Goal: Task Accomplishment & Management: Complete application form

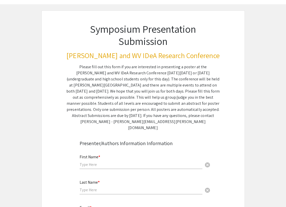
scroll to position [37, 0]
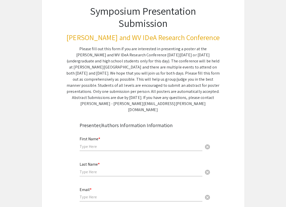
click at [127, 144] on input "text" at bounding box center [141, 146] width 123 height 5
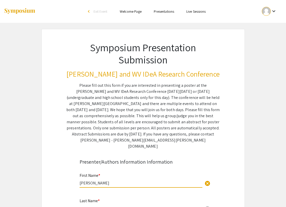
scroll to position [25, 0]
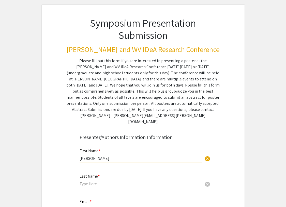
type input "[PERSON_NAME]"
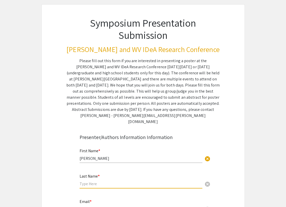
click at [92, 181] on input "text" at bounding box center [141, 183] width 123 height 5
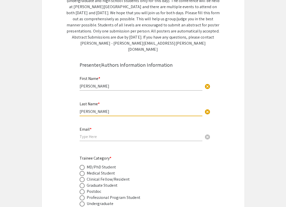
scroll to position [111, 0]
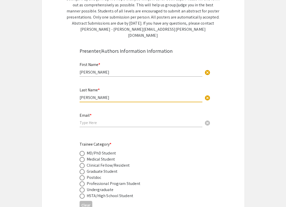
type input "[PERSON_NAME]"
click at [90, 120] on div "Email * cancel" at bounding box center [141, 117] width 123 height 19
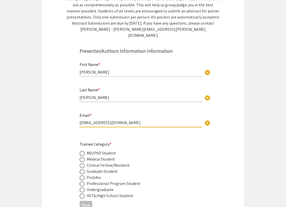
type input "[EMAIL_ADDRESS][DOMAIN_NAME]"
click at [109, 99] on div "Last Name * [PERSON_NAME] cancel" at bounding box center [141, 95] width 123 height 24
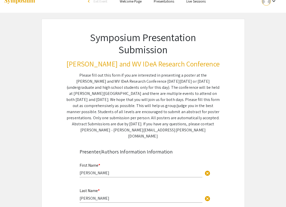
scroll to position [154, 0]
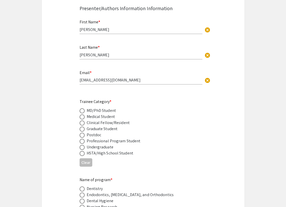
click at [99, 108] on div "MD/PhD Student" at bounding box center [101, 111] width 29 height 6
click at [84, 109] on span at bounding box center [82, 111] width 5 height 5
click at [84, 109] on input "radio" at bounding box center [82, 111] width 5 height 5
radio input "true"
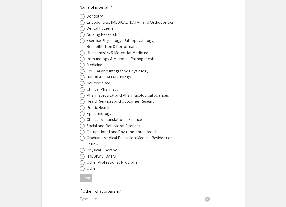
scroll to position [335, 0]
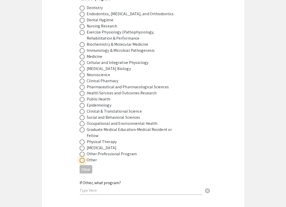
click at [83, 158] on span at bounding box center [82, 160] width 5 height 5
click at [83, 158] on input "radio" at bounding box center [82, 160] width 5 height 5
radio input "true"
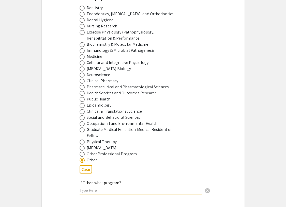
click at [93, 188] on input "text" at bounding box center [141, 190] width 123 height 5
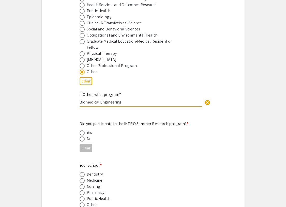
scroll to position [426, 0]
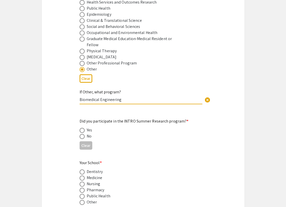
type input "Biomedical Engineering"
click at [82, 134] on span at bounding box center [82, 136] width 5 height 5
click at [82, 134] on input "radio" at bounding box center [82, 136] width 5 height 5
radio input "true"
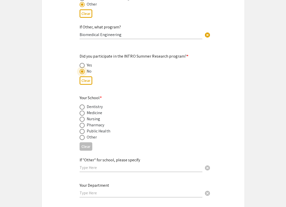
scroll to position [495, 0]
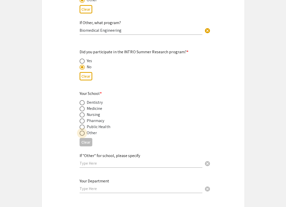
click at [81, 131] on span at bounding box center [82, 133] width 5 height 5
click at [81, 131] on input "radio" at bounding box center [82, 133] width 5 height 5
radio input "true"
click at [88, 162] on div "If "Other" for school, please specify cancel" at bounding box center [141, 158] width 123 height 19
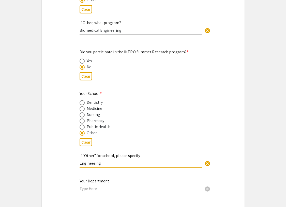
type input "Engineering"
click at [96, 186] on input "text" at bounding box center [141, 188] width 123 height 5
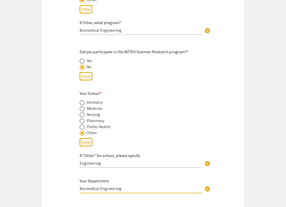
type input "Biomedical Engineering"
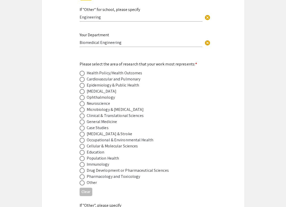
scroll to position [646, 0]
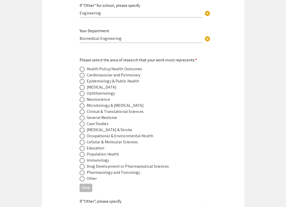
click at [83, 164] on span at bounding box center [82, 166] width 5 height 5
click at [83, 164] on input "radio" at bounding box center [82, 166] width 5 height 5
radio input "true"
click at [82, 97] on span at bounding box center [82, 99] width 5 height 5
click at [82, 97] on input "radio" at bounding box center [82, 99] width 5 height 5
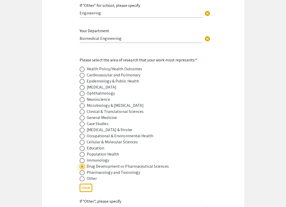
radio input "true"
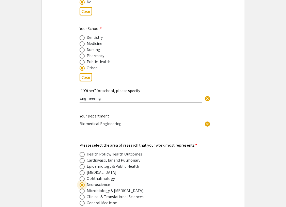
scroll to position [560, 0]
click at [81, 42] on span at bounding box center [82, 44] width 5 height 5
click at [81, 42] on input "radio" at bounding box center [82, 44] width 5 height 5
radio input "true"
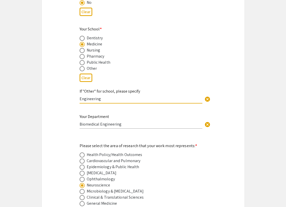
drag, startPoint x: 105, startPoint y: 92, endPoint x: 87, endPoint y: 92, distance: 17.8
click at [87, 96] on input "Engineering" at bounding box center [141, 98] width 123 height 5
type input "E"
click at [61, 83] on div "Symposium Presentation Submission [PERSON_NAME] and WV IDeA Research Conference…" at bounding box center [142, 170] width 203 height 1402
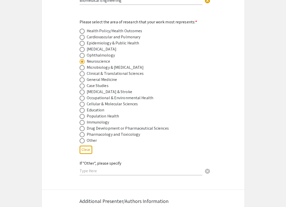
scroll to position [687, 0]
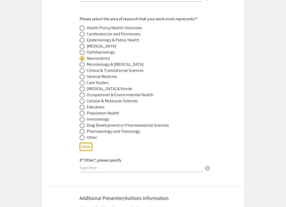
click at [81, 123] on span at bounding box center [82, 125] width 5 height 5
click at [81, 123] on input "radio" at bounding box center [82, 125] width 5 height 5
radio input "true"
click at [83, 56] on span at bounding box center [82, 58] width 5 height 5
click at [83, 56] on input "radio" at bounding box center [82, 58] width 5 height 5
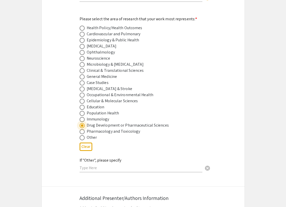
radio input "true"
click at [81, 123] on span at bounding box center [82, 125] width 5 height 5
click at [81, 123] on input "radio" at bounding box center [82, 125] width 5 height 5
radio input "true"
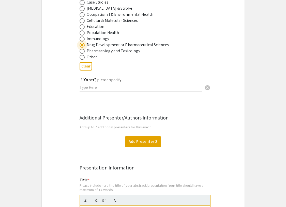
click at [141, 136] on button "Add Presenter 2" at bounding box center [143, 141] width 36 height 11
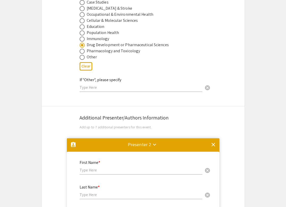
scroll to position [901, 0]
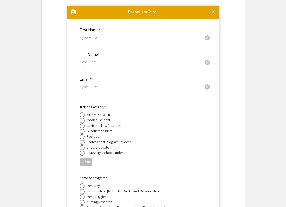
click at [93, 39] on div "First Name * cancel" at bounding box center [141, 35] width 123 height 24
click at [90, 35] on input "text" at bounding box center [141, 37] width 123 height 5
type input "[PERSON_NAME]"
click at [89, 53] on div "Last Name * cancel" at bounding box center [141, 56] width 123 height 19
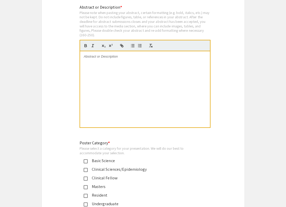
scroll to position [1671, 0]
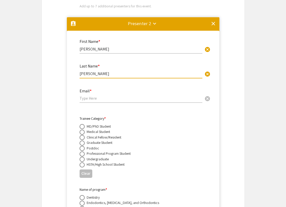
type input "[PERSON_NAME]"
click at [94, 96] on input "email" at bounding box center [141, 98] width 123 height 5
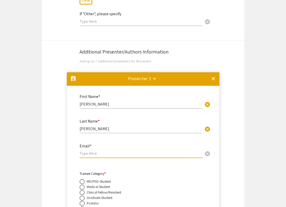
scroll to position [832, 0]
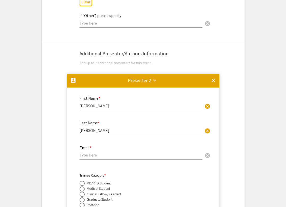
click at [212, 78] on mat-icon "clear" at bounding box center [213, 81] width 6 height 6
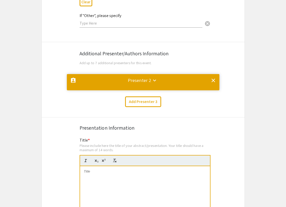
scroll to position [0, 0]
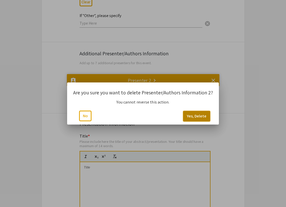
click at [187, 118] on button "Yes, Delete" at bounding box center [196, 116] width 27 height 11
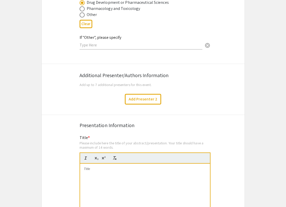
scroll to position [802, 0]
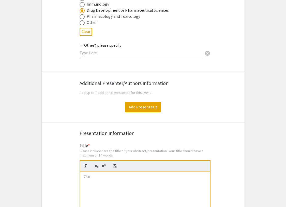
click at [149, 104] on button "Add Presenter 2" at bounding box center [143, 107] width 36 height 11
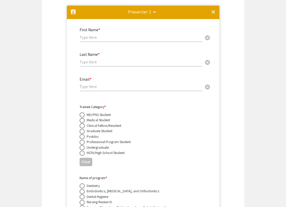
click at [92, 35] on div "First Name * cancel" at bounding box center [141, 32] width 123 height 19
type input "[PERSON_NAME]"
click at [89, 59] on input "text" at bounding box center [141, 61] width 123 height 5
type input "[PERSON_NAME]"
click at [93, 84] on input "email" at bounding box center [141, 86] width 123 height 5
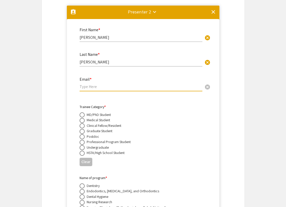
paste input "[EMAIL_ADDRESS][DOMAIN_NAME]"
type input "[EMAIL_ADDRESS][DOMAIN_NAME]"
click at [82, 145] on span at bounding box center [82, 147] width 5 height 5
click at [82, 145] on input "radio" at bounding box center [82, 147] width 5 height 5
radio input "true"
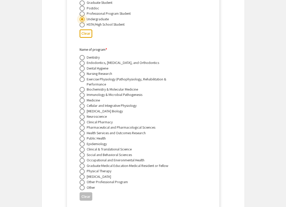
scroll to position [1033, 0]
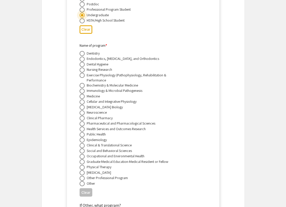
click at [82, 181] on span at bounding box center [82, 183] width 5 height 5
click at [82, 181] on input "radio" at bounding box center [82, 183] width 5 height 5
radio input "true"
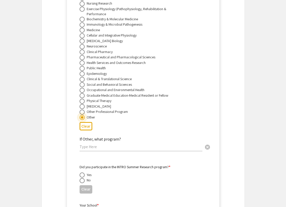
click at [85, 139] on div "If Other, what program? cancel" at bounding box center [141, 141] width 123 height 19
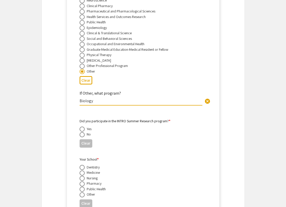
scroll to position [1160, 0]
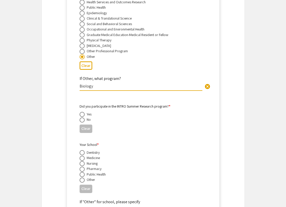
type input "Biology"
click at [82, 118] on span at bounding box center [82, 120] width 5 height 5
click at [82, 118] on input "radio" at bounding box center [82, 120] width 5 height 5
radio input "true"
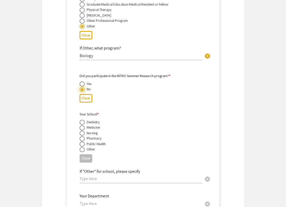
scroll to position [1195, 0]
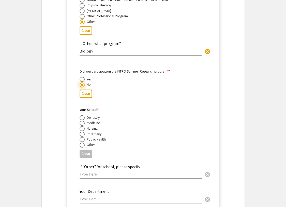
click at [82, 143] on span at bounding box center [82, 145] width 5 height 5
click at [82, 143] on input "radio" at bounding box center [82, 145] width 5 height 5
radio input "true"
click at [87, 172] on input "text" at bounding box center [141, 174] width 123 height 5
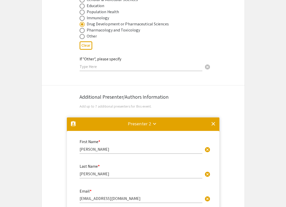
scroll to position [789, 0]
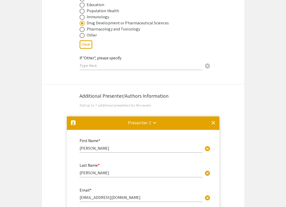
click at [114, 119] on mat-divider at bounding box center [143, 125] width 153 height 17
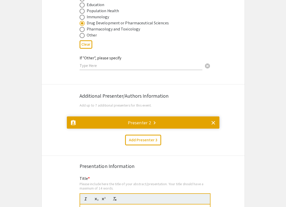
click at [214, 120] on mat-icon "clear" at bounding box center [213, 123] width 6 height 6
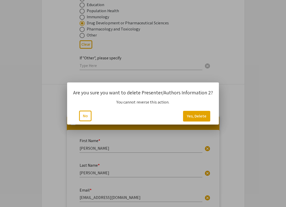
scroll to position [0, 0]
click at [188, 117] on button "Yes, Delete" at bounding box center [196, 116] width 27 height 11
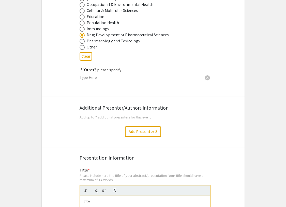
scroll to position [777, 0]
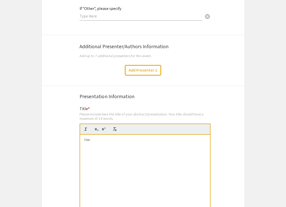
click at [134, 159] on div at bounding box center [145, 173] width 130 height 76
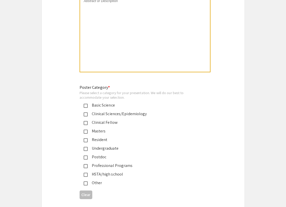
scroll to position [1123, 0]
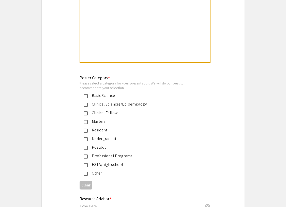
click at [100, 83] on div "Please select a category for your presentation. We will do our best to accommod…" at bounding box center [139, 85] width 119 height 9
click at [95, 93] on div "Basic Science" at bounding box center [141, 96] width 107 height 6
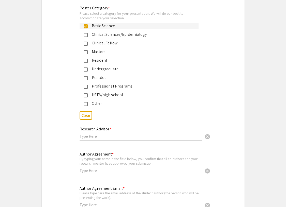
scroll to position [1199, 0]
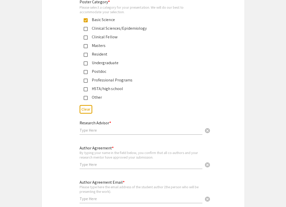
click at [94, 128] on input "text" at bounding box center [141, 130] width 123 height 5
type input "[PERSON_NAME]"
click at [98, 162] on input "text" at bounding box center [141, 164] width 123 height 5
type input "[PERSON_NAME]"
click at [91, 196] on input "text" at bounding box center [141, 198] width 123 height 5
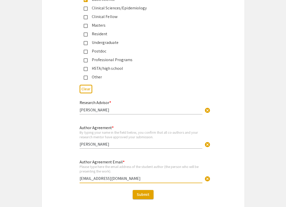
scroll to position [1224, 0]
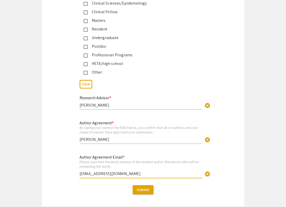
type input "[EMAIL_ADDRESS][DOMAIN_NAME]"
click at [66, 158] on div "Author Agreement Email * Please type here the email address of the student auth…" at bounding box center [143, 169] width 203 height 30
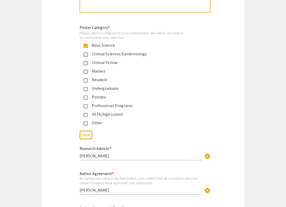
scroll to position [1174, 0]
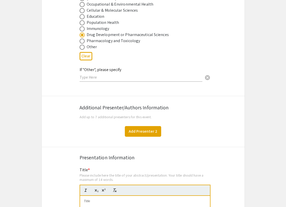
click at [135, 126] on button "Add Presenter 2" at bounding box center [143, 131] width 36 height 11
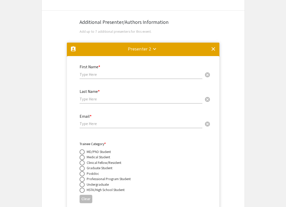
scroll to position [860, 0]
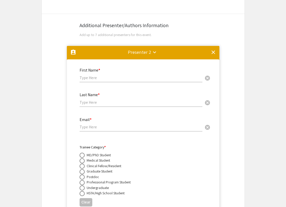
click at [147, 49] on div "Presenter 2 keyboard_arrow_down" at bounding box center [140, 52] width 24 height 7
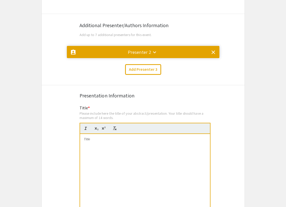
click at [147, 49] on div "Presenter 2 keyboard_arrow_down" at bounding box center [140, 52] width 24 height 7
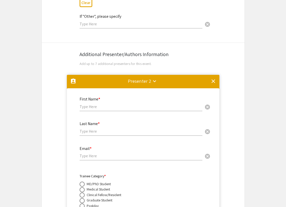
scroll to position [816, 0]
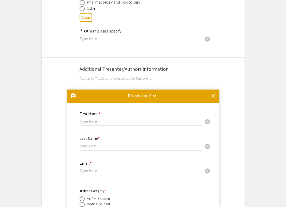
click at [214, 93] on mat-icon "clear" at bounding box center [213, 96] width 6 height 6
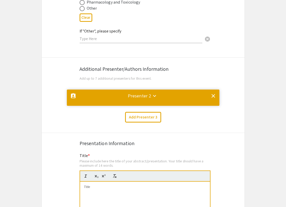
scroll to position [0, 0]
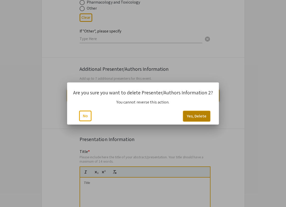
click at [191, 117] on button "Yes, Delete" at bounding box center [196, 116] width 27 height 11
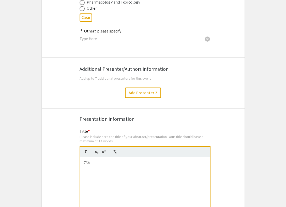
click at [125, 115] on div "Presentation Information" at bounding box center [143, 119] width 127 height 8
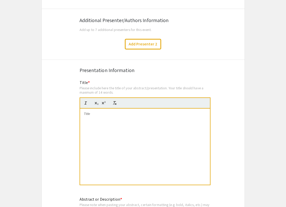
click at [125, 112] on div at bounding box center [145, 147] width 130 height 76
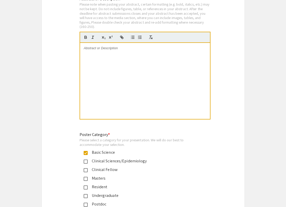
scroll to position [1064, 0]
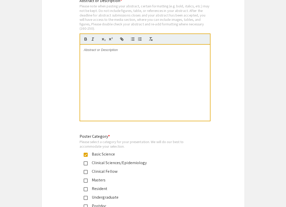
click at [96, 80] on div at bounding box center [145, 83] width 130 height 76
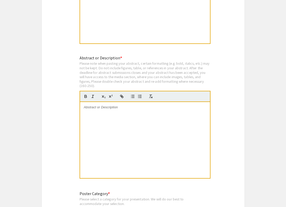
scroll to position [1016, 0]
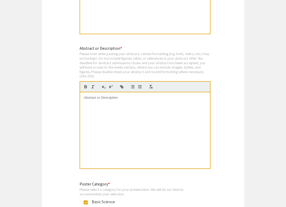
click at [107, 121] on div at bounding box center [145, 131] width 130 height 76
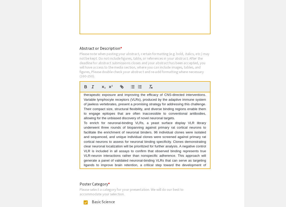
scroll to position [32, 0]
click at [126, 145] on p "To enrich for neuronal-binding VLRs, a yeast surface display VLR library underw…" at bounding box center [145, 146] width 122 height 52
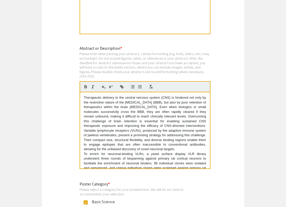
scroll to position [0, 0]
click at [144, 56] on div "Please note when pasting your abstract, certain formatting (e.g. bold, italics,…" at bounding box center [145, 65] width 131 height 27
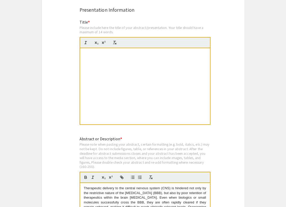
scroll to position [925, 0]
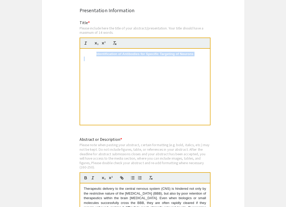
drag, startPoint x: 93, startPoint y: 61, endPoint x: 72, endPoint y: 35, distance: 33.7
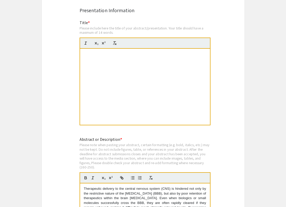
click at [100, 49] on div "Identification of Antibodies for Specific Targeting of Neurons" at bounding box center [145, 87] width 130 height 76
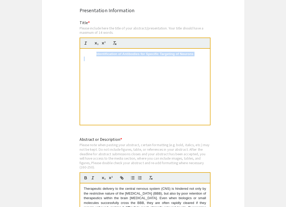
drag, startPoint x: 100, startPoint y: 60, endPoint x: 76, endPoint y: 35, distance: 35.8
click at [76, 35] on div "Title * Please include here the title of your abstract/presentation. Your title…" at bounding box center [143, 76] width 135 height 113
drag, startPoint x: 95, startPoint y: 49, endPoint x: 77, endPoint y: 48, distance: 18.1
click at [78, 49] on div "Title * Please include here the title of your abstract/presentation. Your title…" at bounding box center [143, 76] width 135 height 113
click at [105, 57] on p at bounding box center [145, 59] width 122 height 5
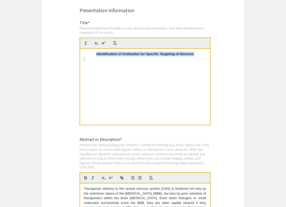
drag, startPoint x: 113, startPoint y: 58, endPoint x: 69, endPoint y: 36, distance: 48.7
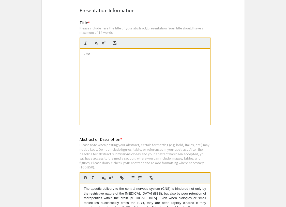
click at [83, 51] on div at bounding box center [145, 87] width 130 height 76
click at [85, 52] on p at bounding box center [145, 54] width 122 height 5
click at [107, 82] on div at bounding box center [145, 87] width 130 height 76
click at [94, 41] on icon "button" at bounding box center [96, 43] width 5 height 5
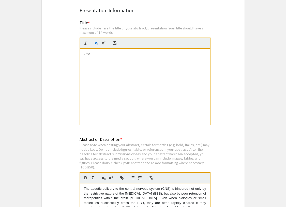
click at [95, 41] on icon "button" at bounding box center [96, 43] width 5 height 5
click at [95, 57] on div "﻿" at bounding box center [145, 87] width 130 height 76
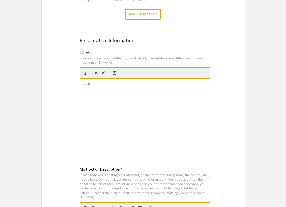
scroll to position [853, 0]
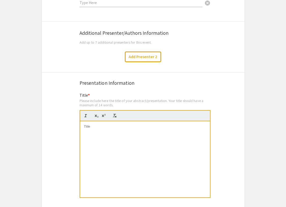
click at [95, 52] on div "Add Presenter 2" at bounding box center [143, 57] width 210 height 11
click at [86, 125] on p "﻿" at bounding box center [145, 127] width 122 height 5
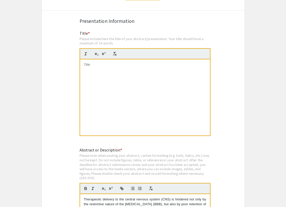
scroll to position [5, 0]
click at [100, 63] on p "Identification of Antibodies for Specific Targeting of Neurons" at bounding box center [145, 65] width 122 height 5
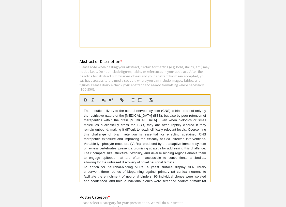
click at [134, 70] on div "Please note when pasting your abstract, certain formatting (e.g. bold, italics,…" at bounding box center [145, 78] width 131 height 27
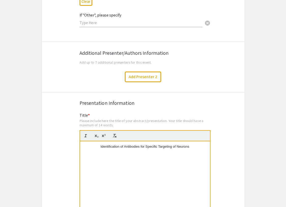
scroll to position [824, 0]
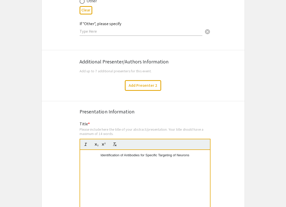
click at [145, 153] on p "Identification of Antibodies for Specific Targeting of Neurons" at bounding box center [145, 155] width 122 height 5
click at [97, 153] on p "Identification of Antibodies for Specific Targeting of Neurons" at bounding box center [145, 155] width 122 height 5
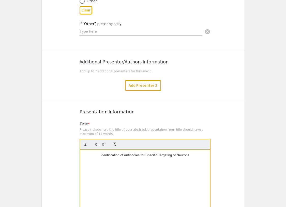
click at [147, 108] on div "Presentation Information" at bounding box center [143, 112] width 127 height 8
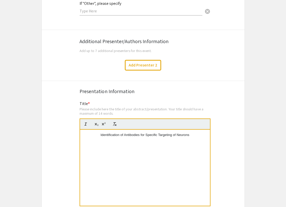
scroll to position [843, 0]
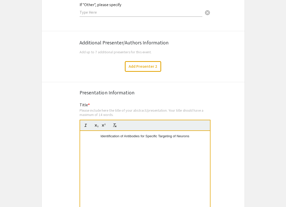
click at [108, 131] on div "Identification of Antibodies for Specific Targeting of Neurons" at bounding box center [145, 169] width 130 height 76
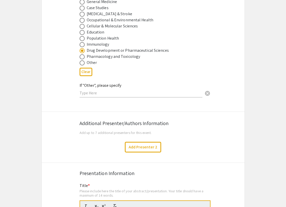
scroll to position [760, 0]
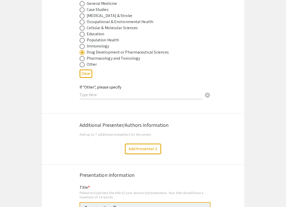
click at [179, 129] on div "Additional Presenter/Authors Information Add up to 7 additional presenters for …" at bounding box center [143, 128] width 127 height 19
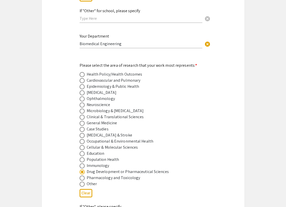
scroll to position [646, 0]
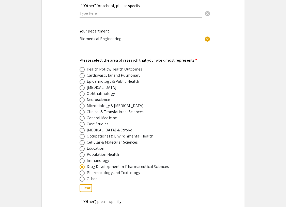
click at [81, 98] on span at bounding box center [82, 100] width 5 height 5
click at [81, 98] on input "radio" at bounding box center [82, 100] width 5 height 5
radio input "true"
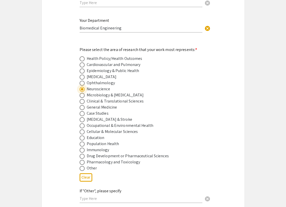
scroll to position [656, 0]
click at [79, 149] on div "Symposium Presentation Submission [PERSON_NAME] and WV IDeA Research Conference…" at bounding box center [142, 74] width 203 height 1402
click at [82, 154] on span at bounding box center [82, 156] width 5 height 5
click at [82, 154] on input "radio" at bounding box center [82, 156] width 5 height 5
radio input "true"
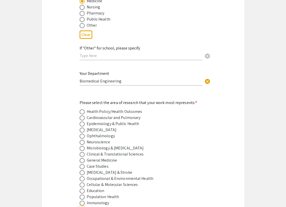
scroll to position [622, 0]
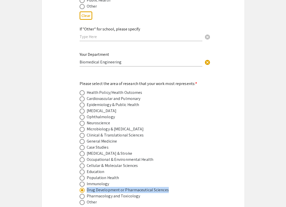
drag, startPoint x: 87, startPoint y: 185, endPoint x: 166, endPoint y: 185, distance: 79.0
click at [166, 187] on div "Drug Development or Pharmaceutical Sciences" at bounding box center [139, 190] width 119 height 6
copy div "Drug Development or Pharmaceutical Sciences"
click at [40, 96] on app-submissions "Symposium Presentation Submission [PERSON_NAME] and WV IDeA Research Conference…" at bounding box center [143, 108] width 286 height 1402
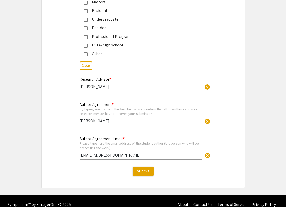
scroll to position [1243, 0]
click at [144, 168] on button "Submit" at bounding box center [143, 171] width 21 height 9
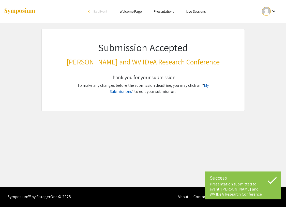
click at [209, 87] on link "My Submissions" at bounding box center [159, 88] width 99 height 11
